Goal: Browse casually

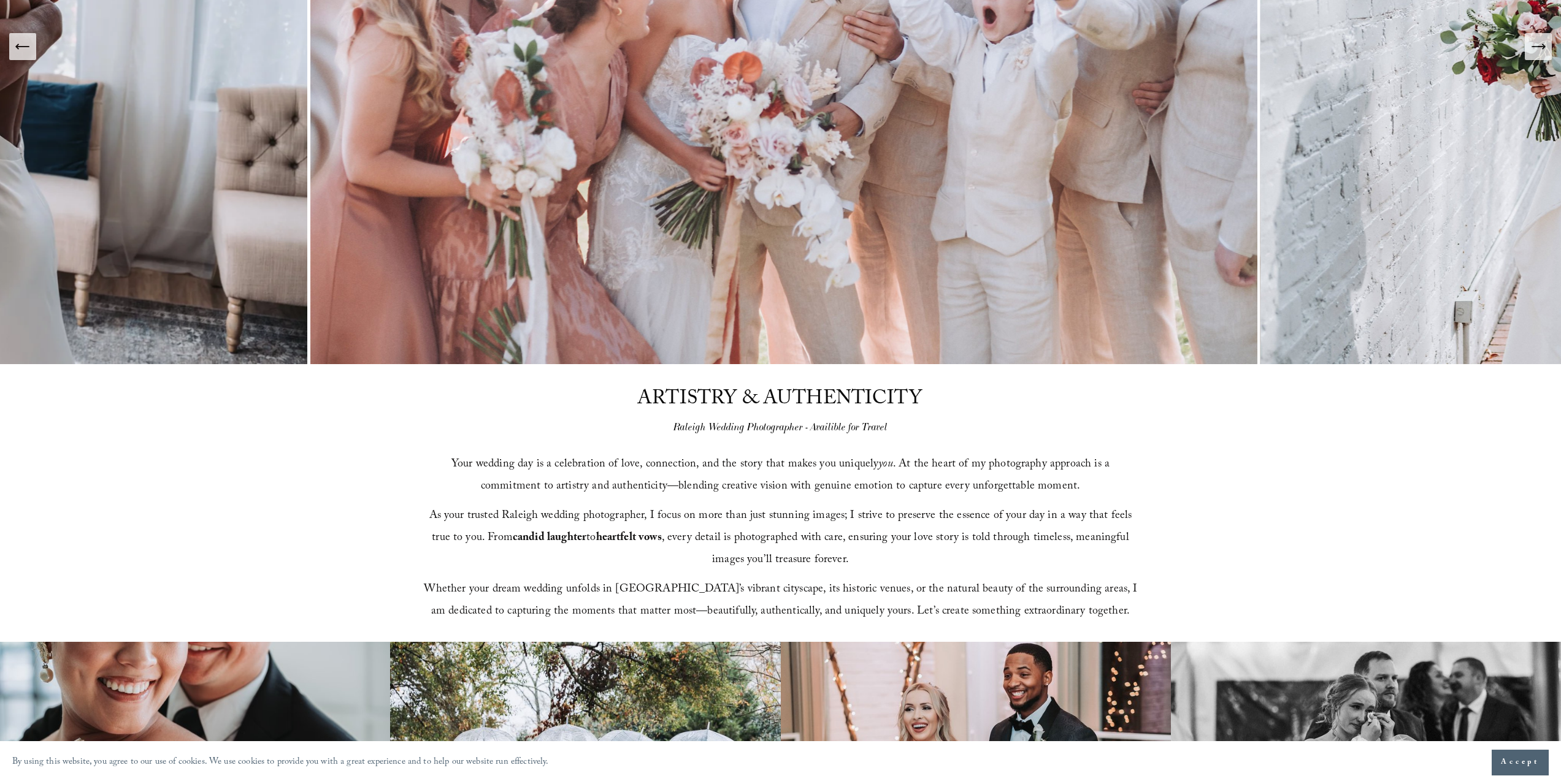
scroll to position [361, 0]
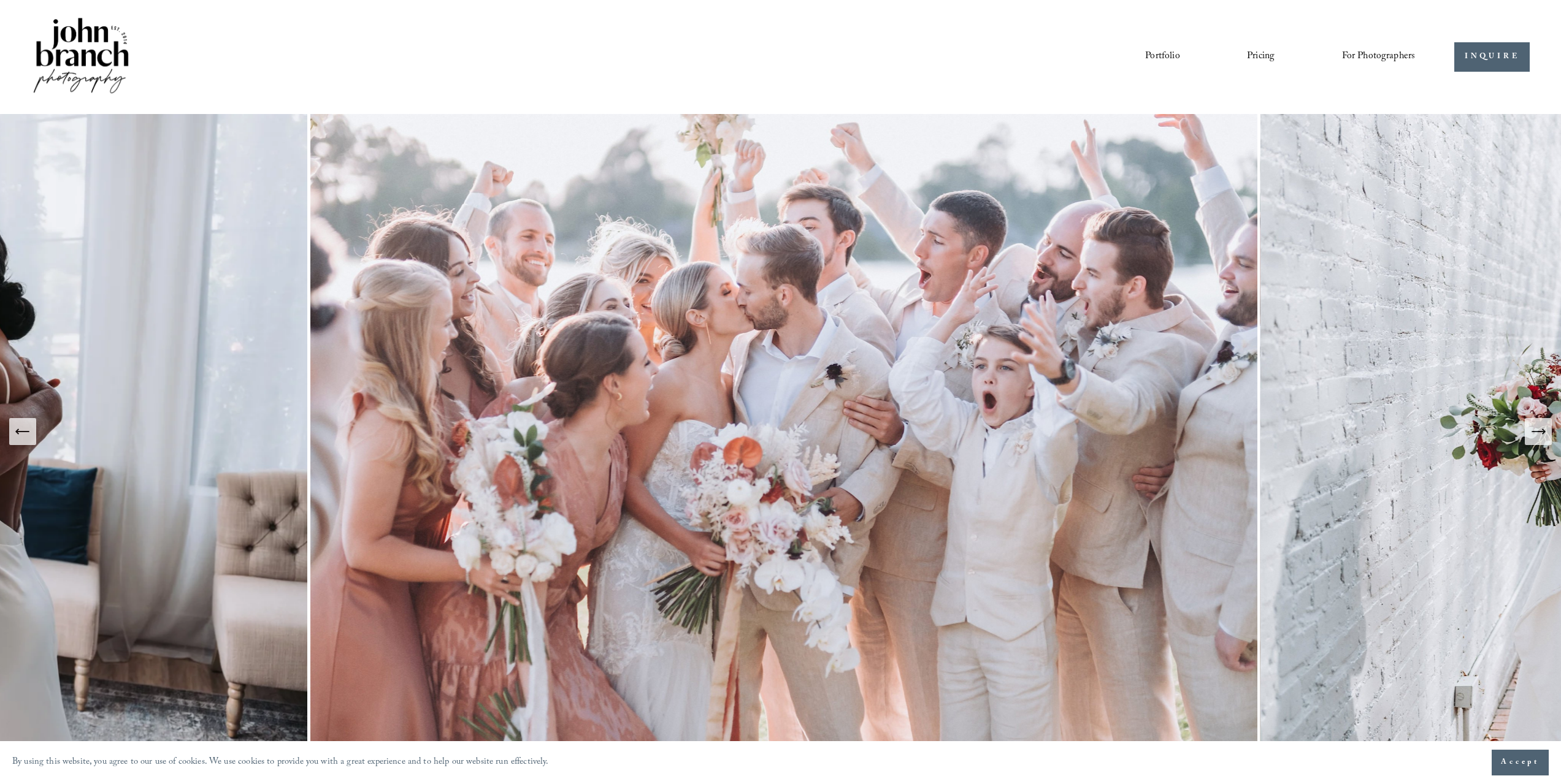
click at [786, 375] on img at bounding box center [784, 432] width 953 height 635
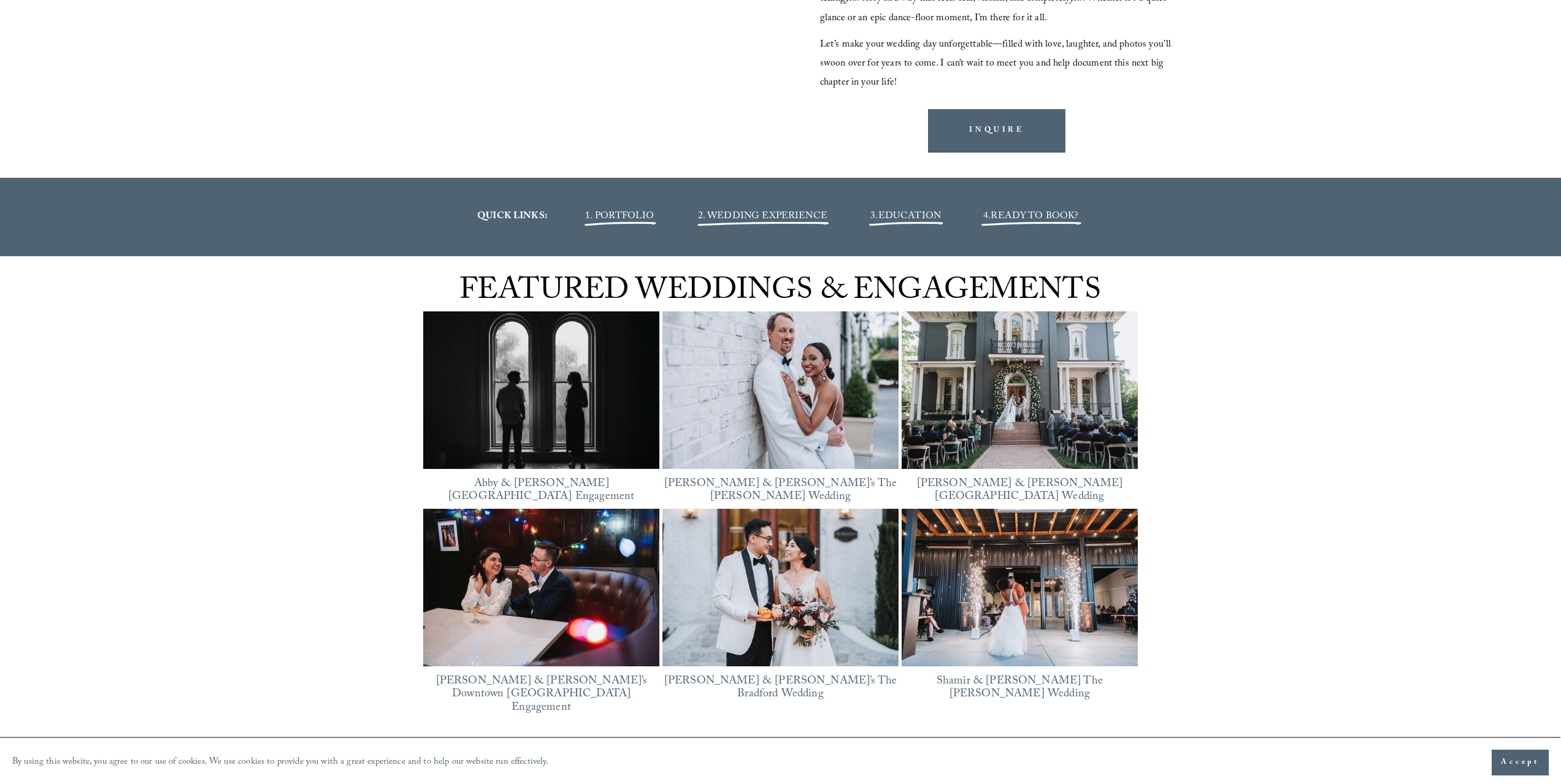
scroll to position [1753, 0]
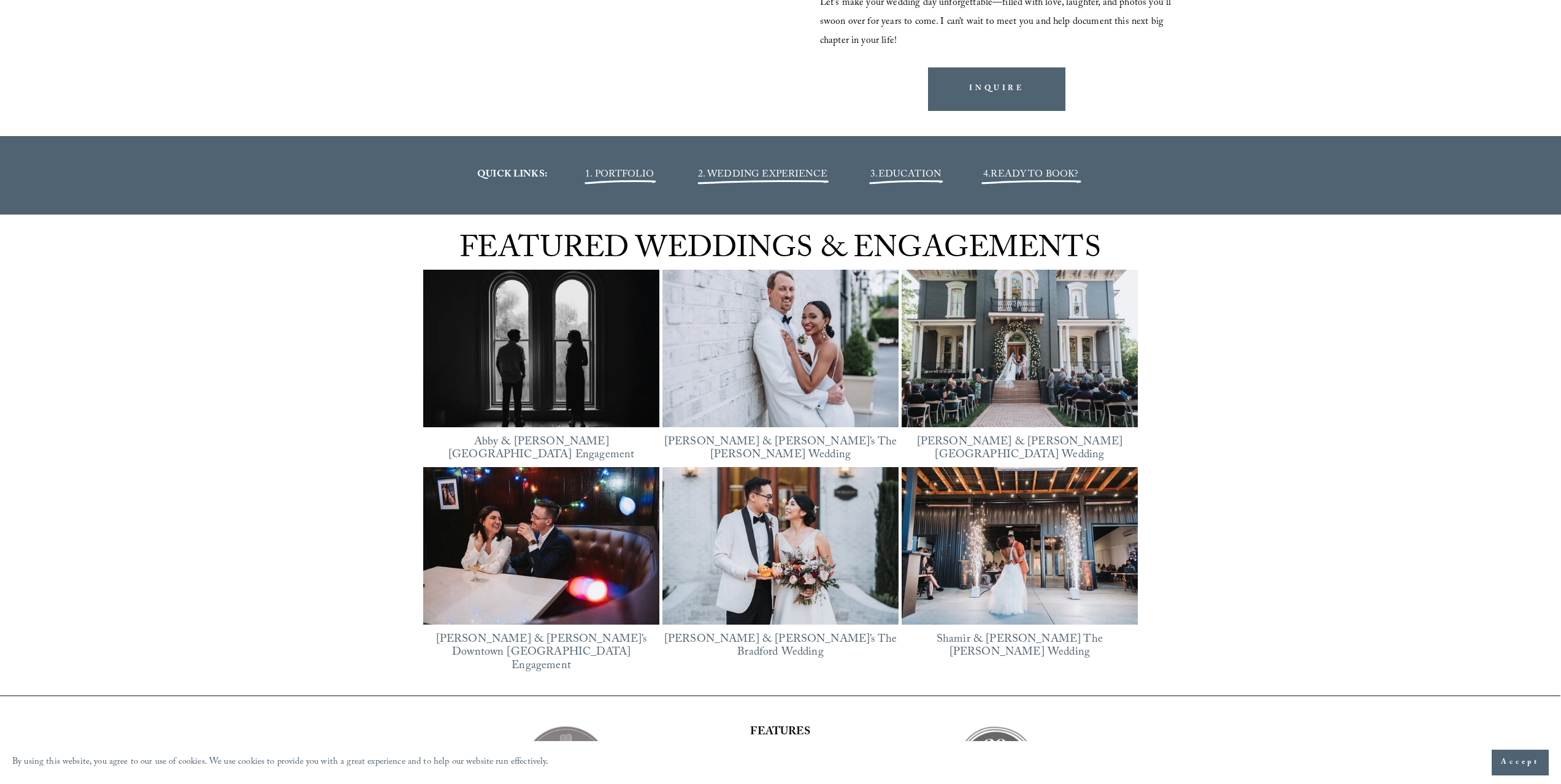
click at [800, 345] on img at bounding box center [780, 348] width 236 height 177
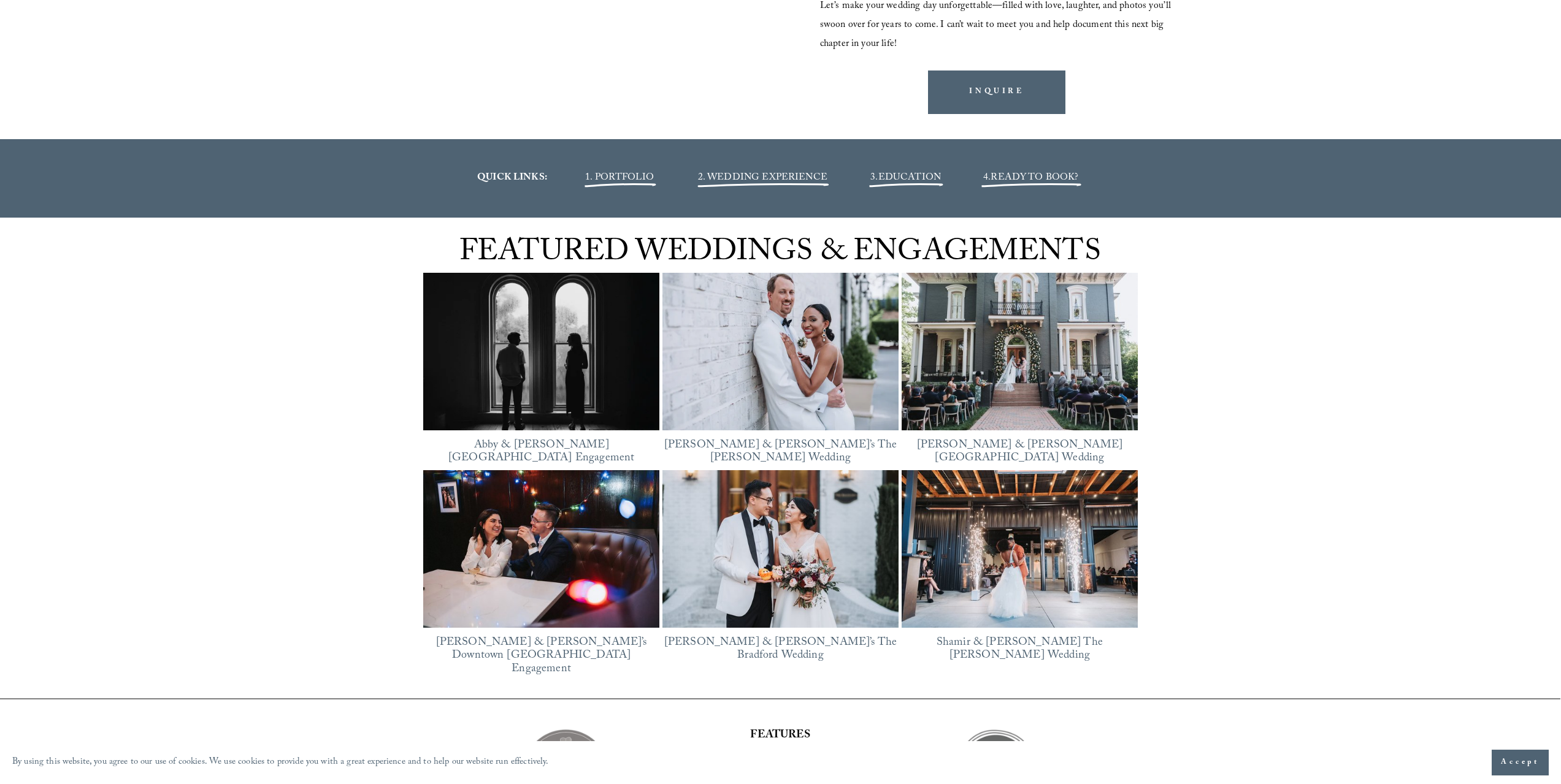
click at [795, 533] on img at bounding box center [780, 549] width 236 height 158
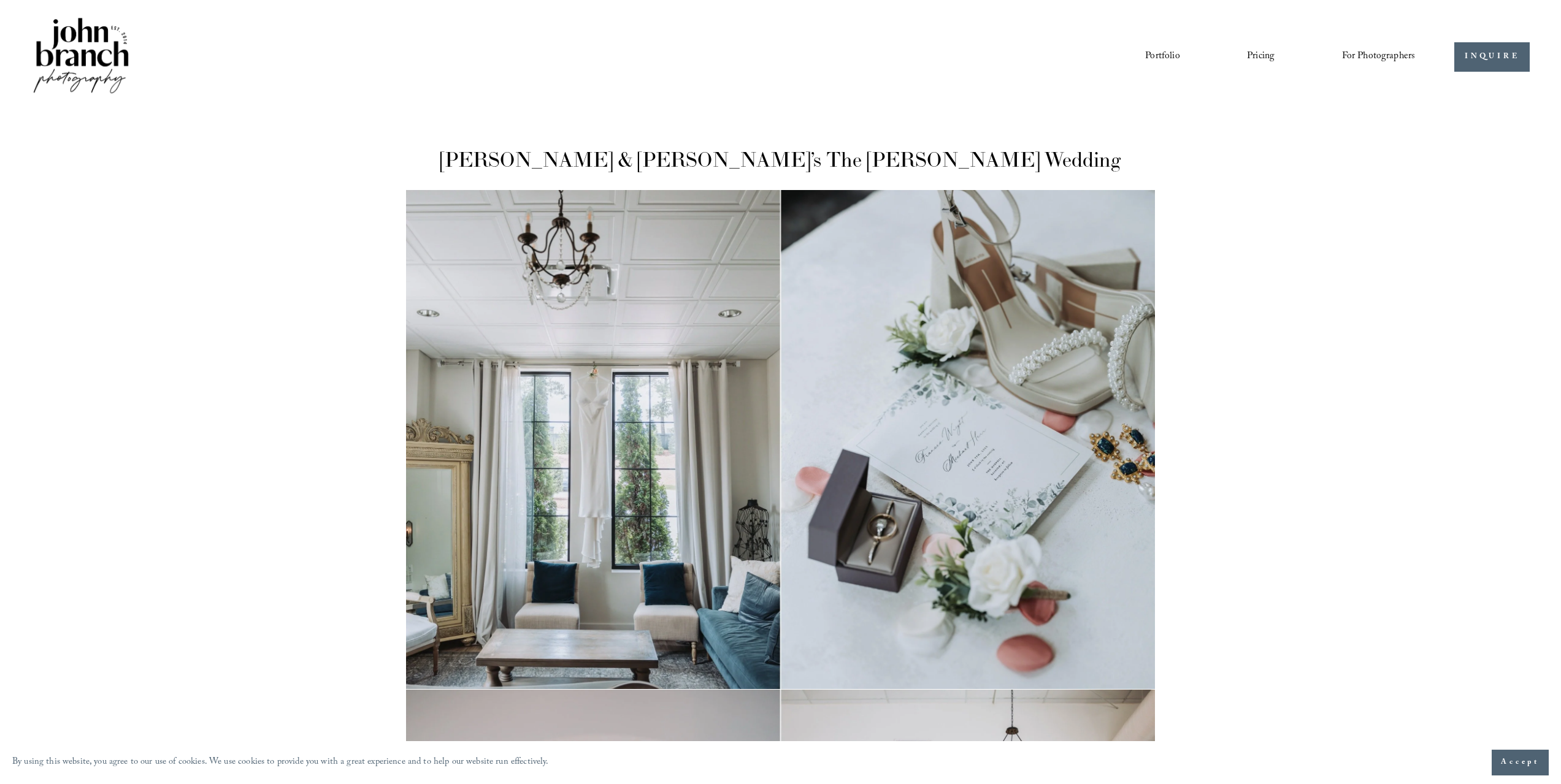
click at [644, 348] on img at bounding box center [781, 439] width 750 height 499
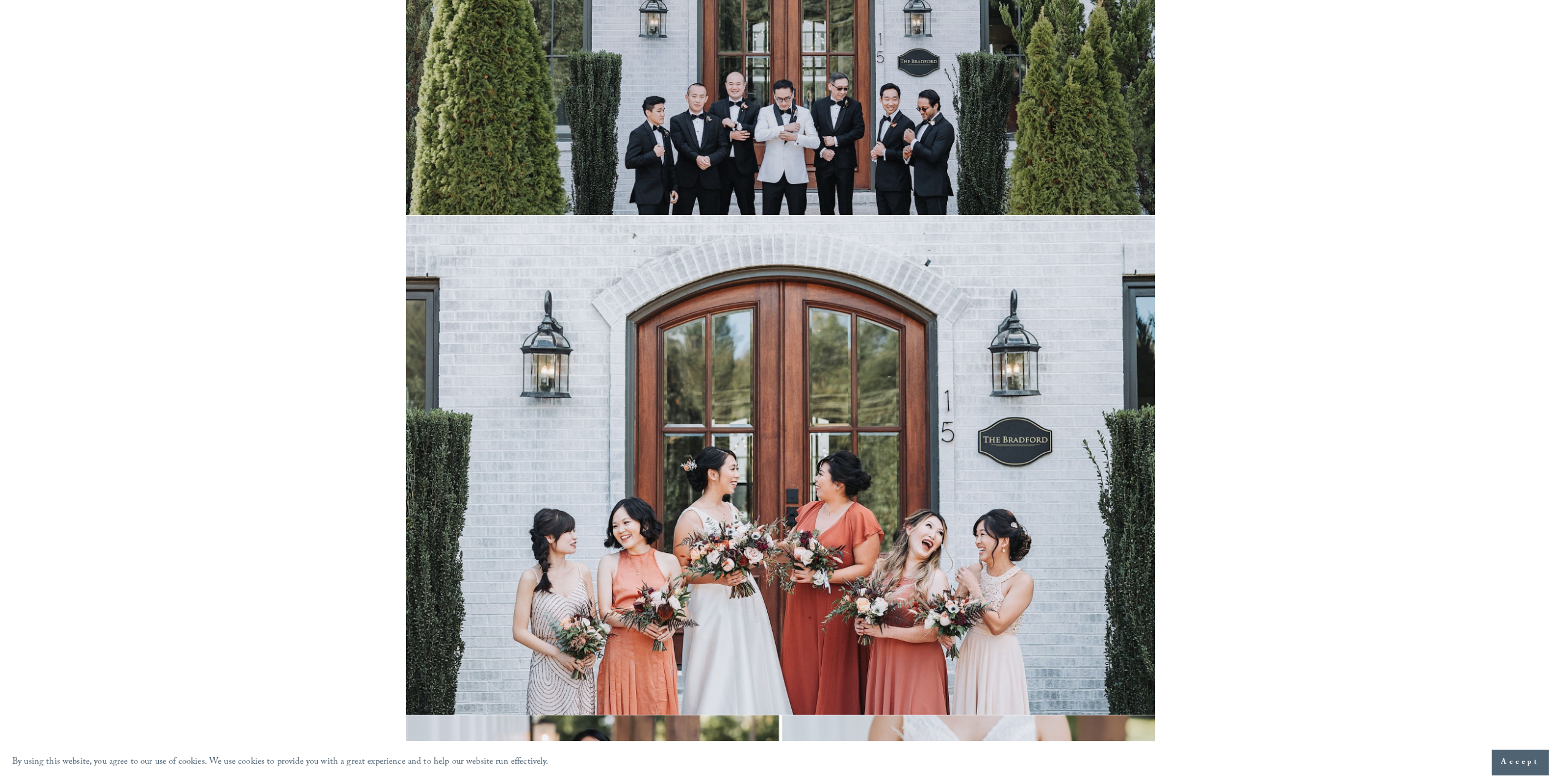
scroll to position [3984, 0]
